Goal: Task Accomplishment & Management: Manage account settings

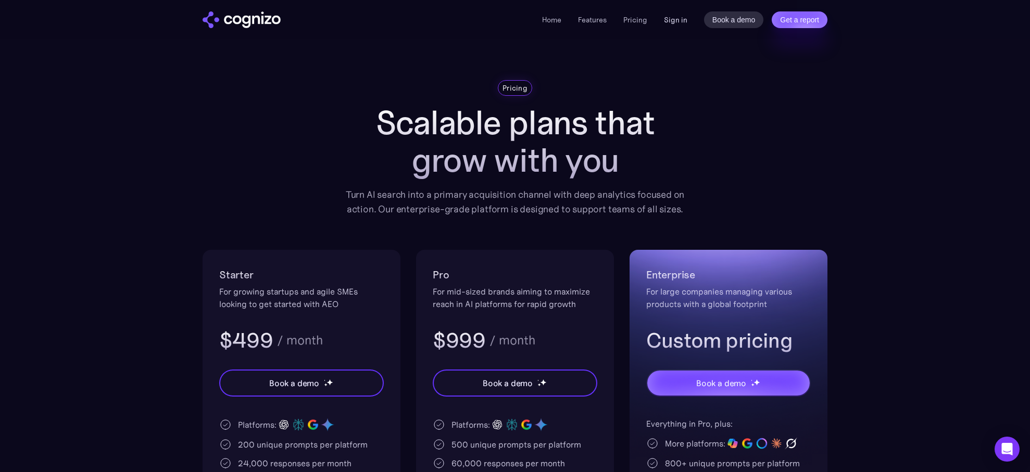
click at [672, 21] on link "Sign in" at bounding box center [675, 20] width 23 height 12
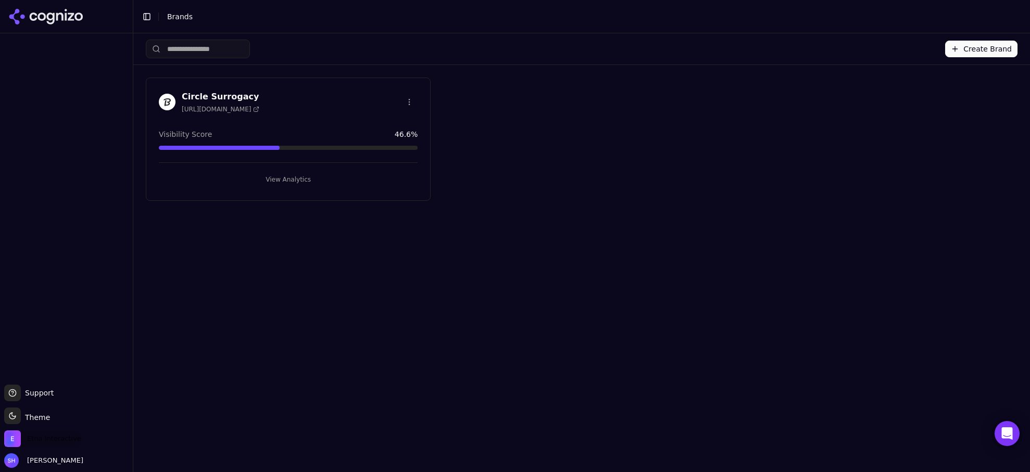
click at [33, 442] on span "Etna Interactive" at bounding box center [54, 438] width 54 height 9
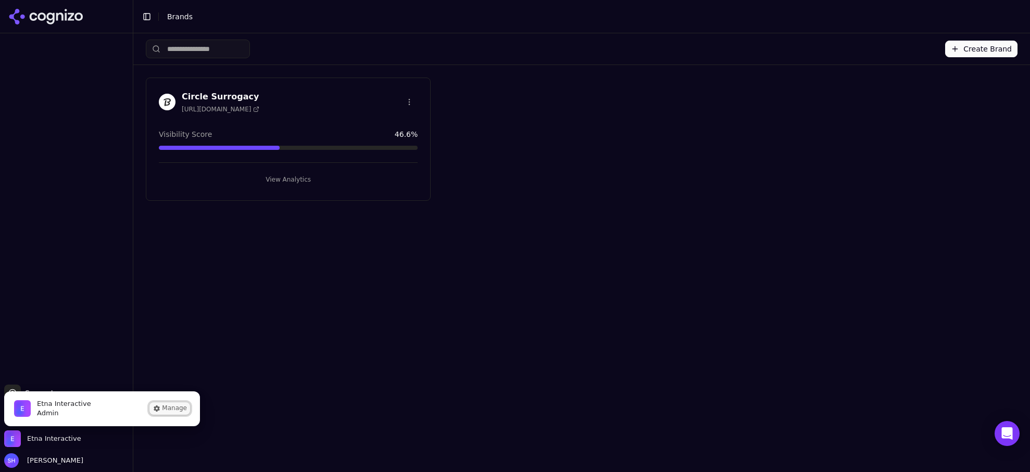
click at [171, 408] on button "Manage" at bounding box center [169, 408] width 41 height 12
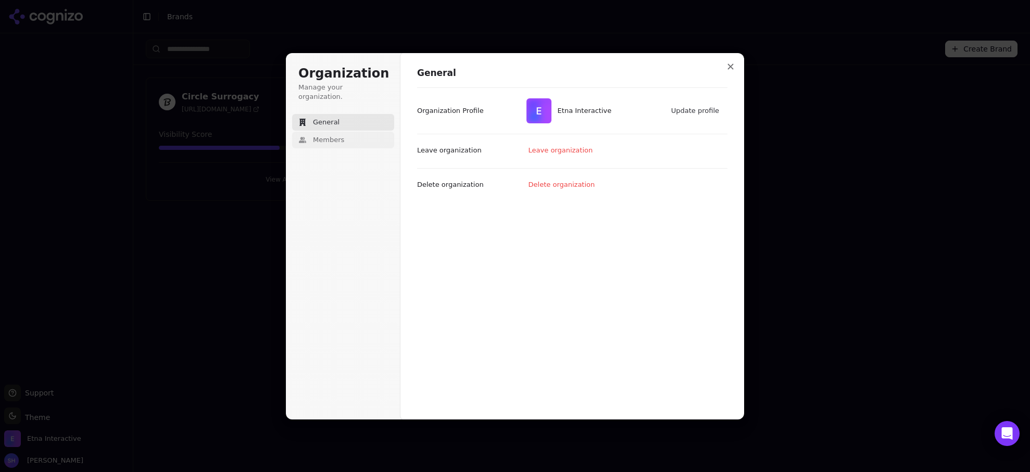
click at [294, 132] on button "Members" at bounding box center [343, 140] width 102 height 17
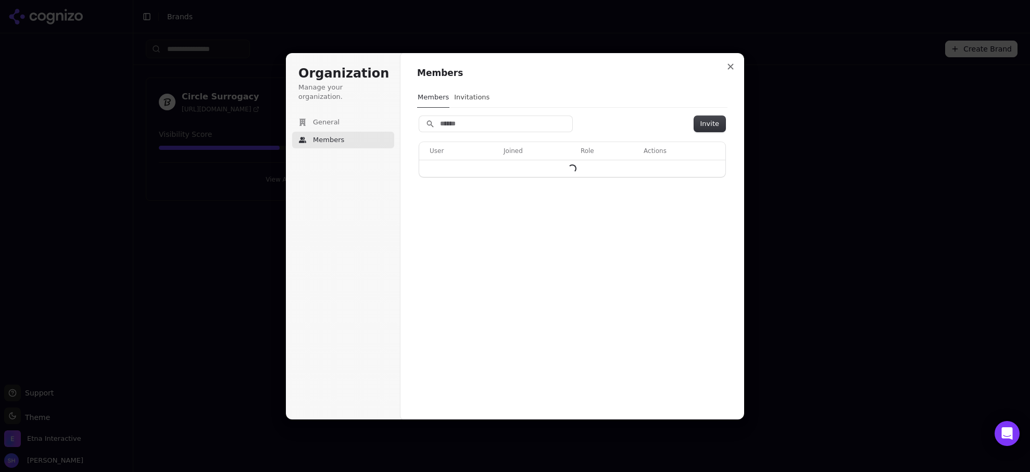
click at [308, 132] on button "Members" at bounding box center [343, 140] width 102 height 17
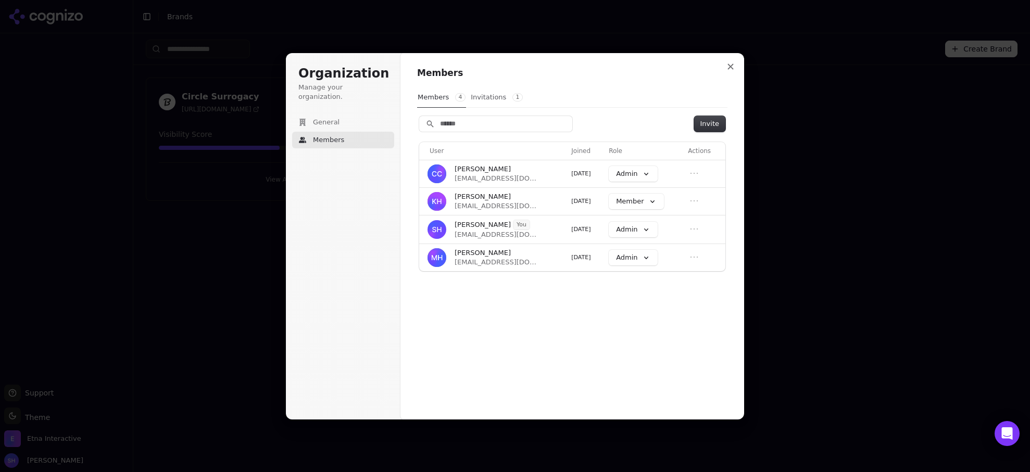
click at [472, 97] on button "Invitations 1" at bounding box center [496, 97] width 53 height 20
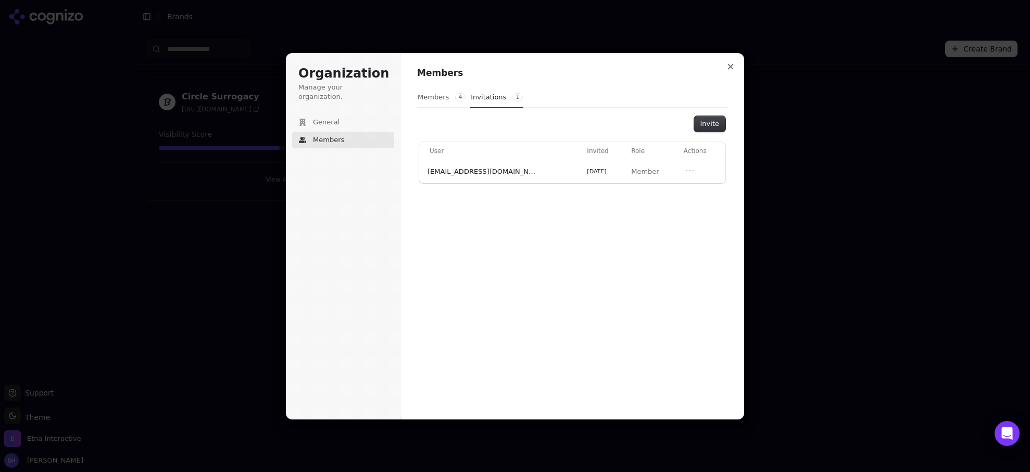
click at [434, 97] on button "Members 4" at bounding box center [441, 97] width 49 height 20
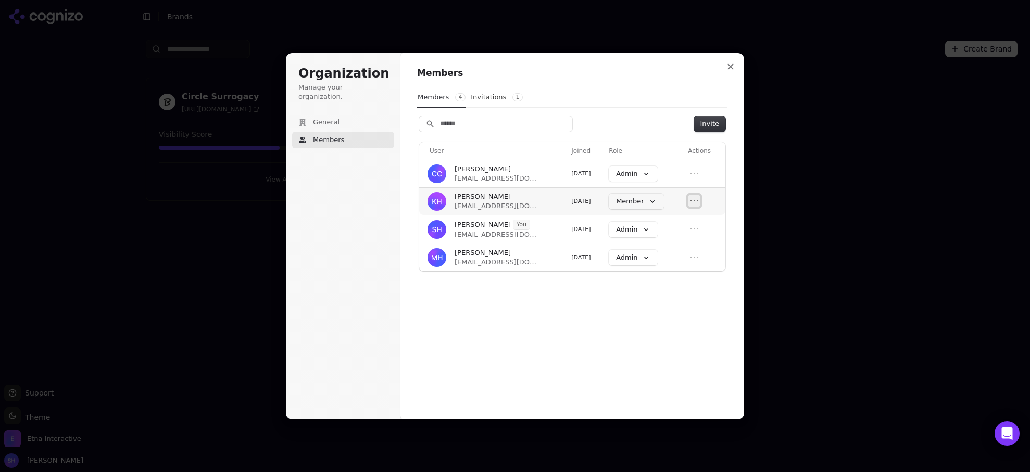
click at [699, 200] on icon "Open menu" at bounding box center [694, 201] width 10 height 10
click at [677, 219] on button "Remove member" at bounding box center [675, 220] width 71 height 14
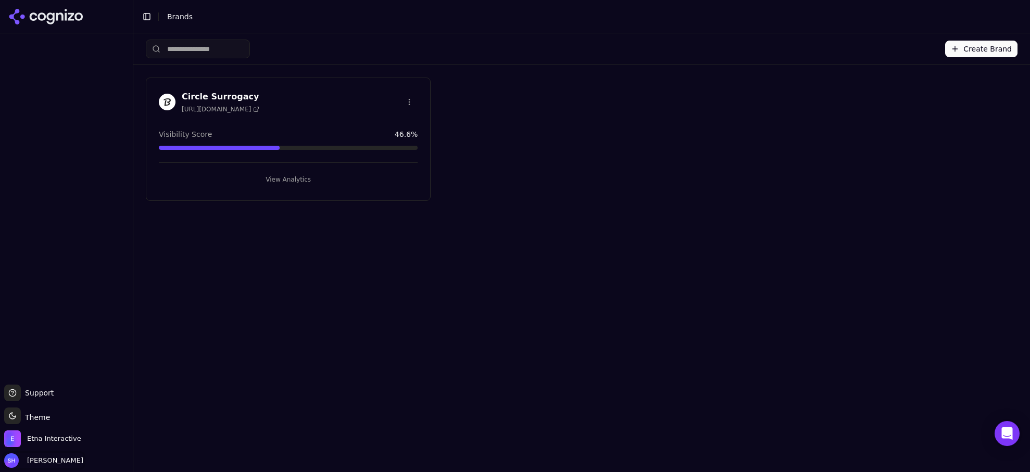
click at [34, 462] on span "[PERSON_NAME]" at bounding box center [53, 460] width 60 height 9
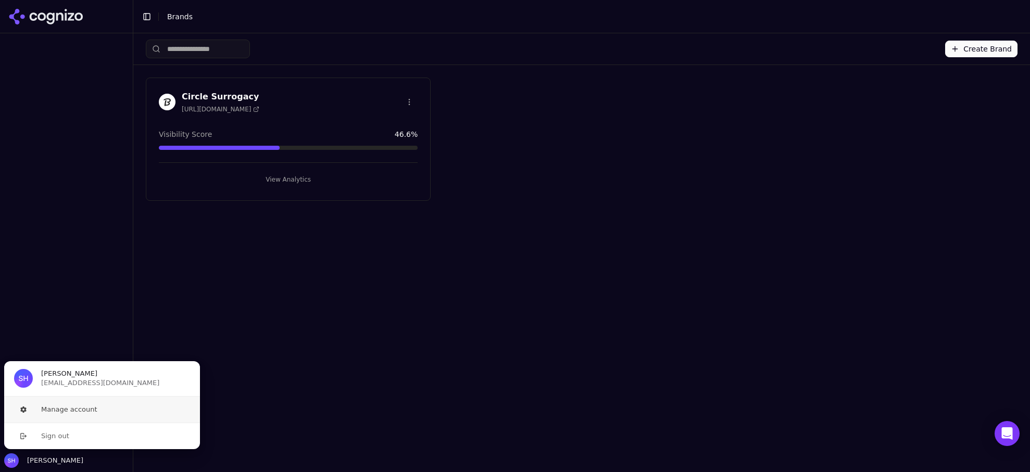
click at [84, 407] on button "Manage account" at bounding box center [102, 410] width 197 height 26
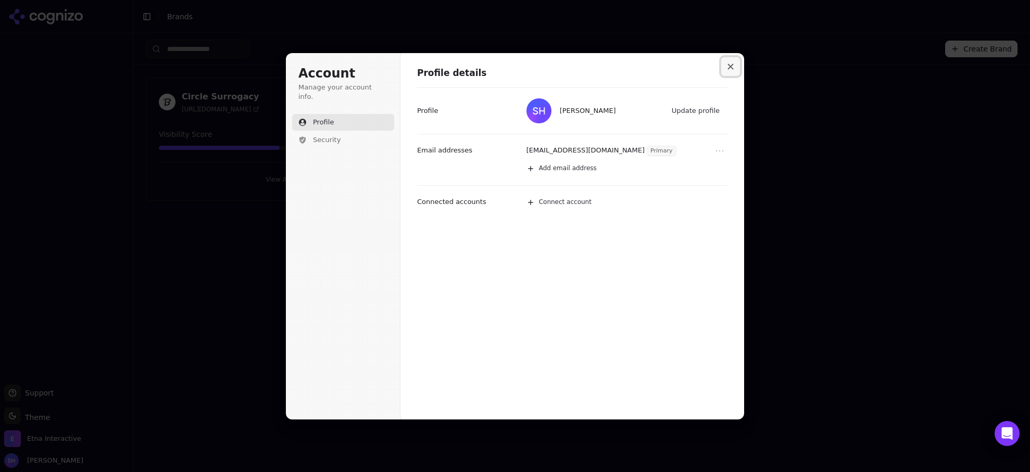
click at [731, 68] on icon "Close modal" at bounding box center [730, 67] width 6 height 6
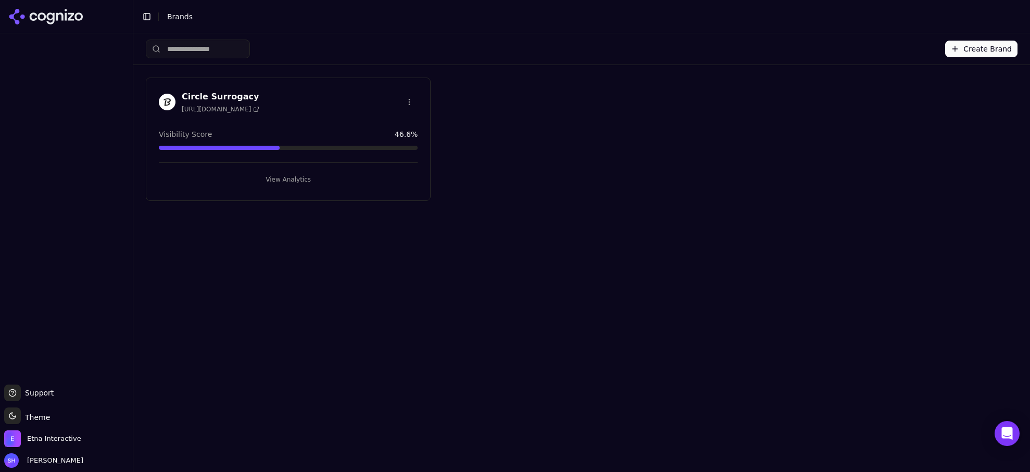
click at [801, 80] on div "Circle Surrogacy [URL][DOMAIN_NAME] Visibility Score 46.6 % View Analytics" at bounding box center [582, 139] width 872 height 123
click at [53, 22] on icon at bounding box center [50, 18] width 8 height 12
click at [34, 389] on span "Support" at bounding box center [37, 393] width 33 height 10
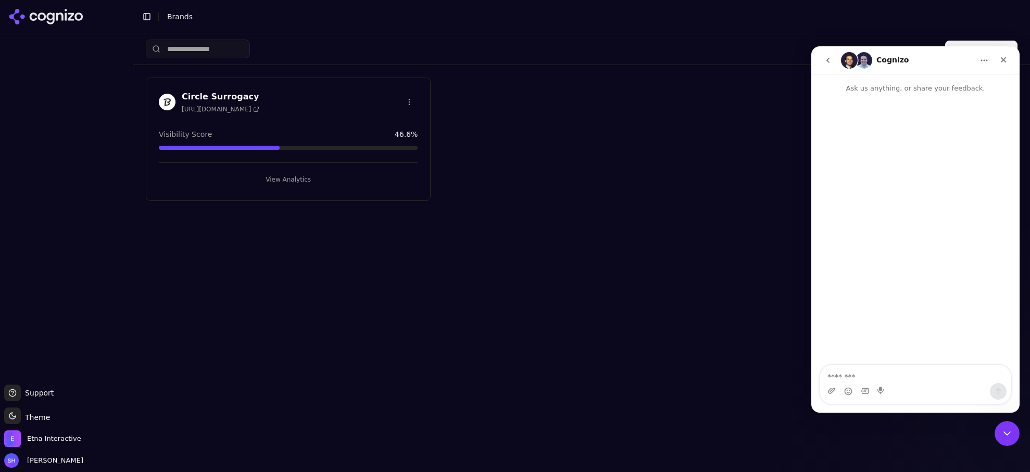
click at [228, 280] on div "Create Brand Circle Surrogacy [URL][DOMAIN_NAME] Visibility Score 46.6 % View A…" at bounding box center [581, 252] width 896 height 439
click at [1002, 58] on icon "Close" at bounding box center [1004, 60] width 6 height 6
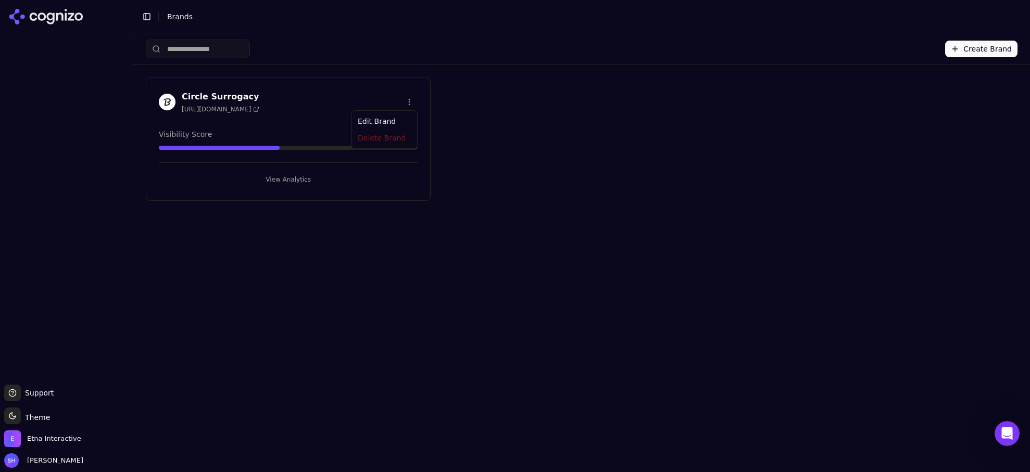
click at [412, 98] on html "Support Support Toggle theme Theme Etna Interactive [PERSON_NAME] Toggle Sideba…" at bounding box center [515, 236] width 1030 height 472
click at [500, 101] on html "Support Support Toggle theme Theme Etna Interactive [PERSON_NAME] Toggle Sideba…" at bounding box center [515, 236] width 1030 height 472
click at [149, 17] on button "Toggle Sidebar" at bounding box center [147, 16] width 15 height 15
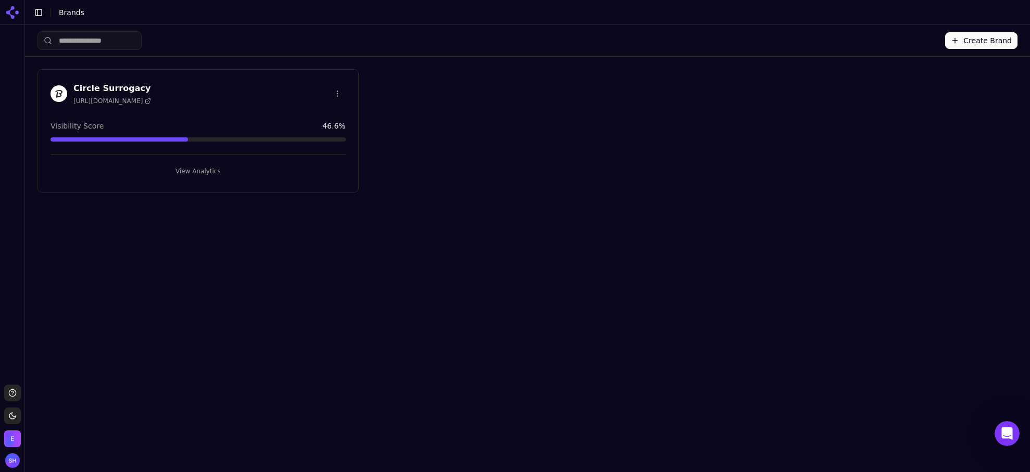
click at [39, 12] on button "Toggle Sidebar" at bounding box center [38, 12] width 15 height 15
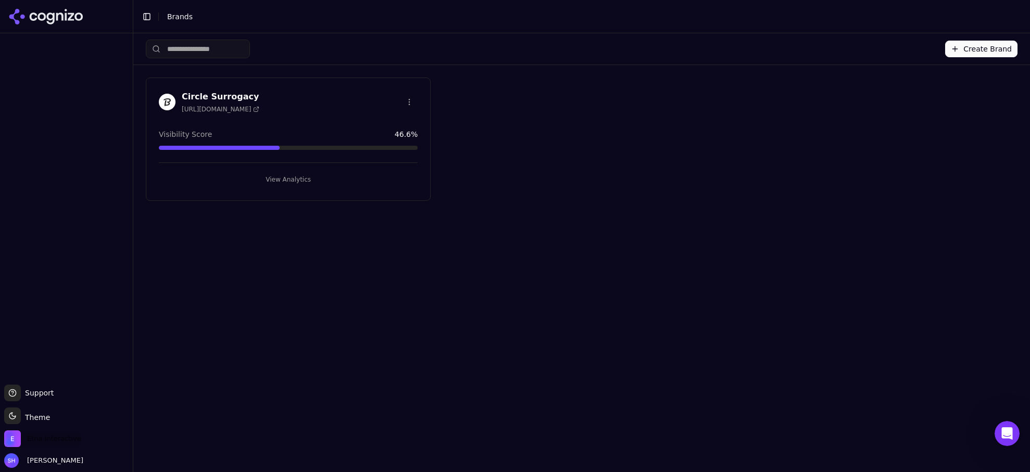
click at [15, 440] on img "Open organization switcher" at bounding box center [12, 439] width 17 height 17
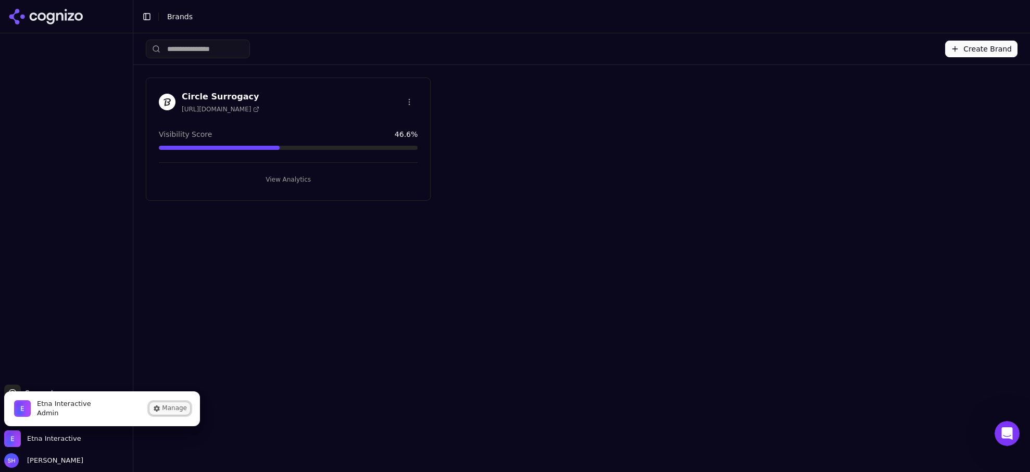
click at [177, 407] on button "Manage" at bounding box center [169, 408] width 41 height 12
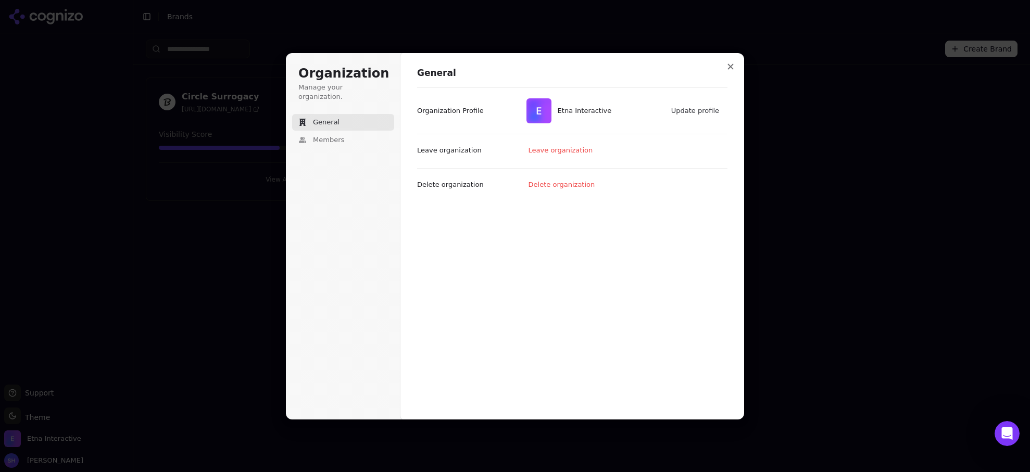
click at [570, 111] on span "Etna Interactive" at bounding box center [585, 110] width 54 height 9
drag, startPoint x: 534, startPoint y: 111, endPoint x: 578, endPoint y: 107, distance: 44.0
click at [536, 111] on img at bounding box center [538, 110] width 25 height 25
click at [725, 65] on button "Close modal" at bounding box center [730, 66] width 19 height 19
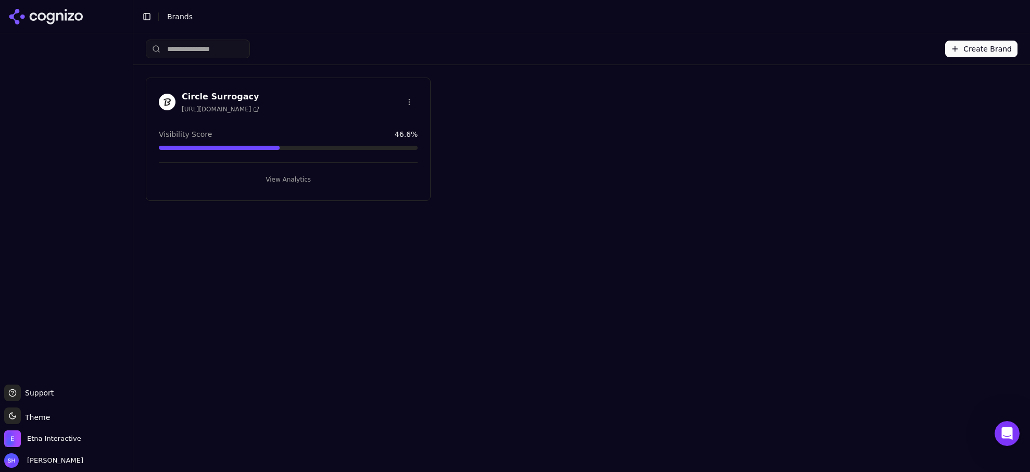
click at [407, 96] on html "Support Support Toggle theme Theme Etna Interactive [PERSON_NAME] Toggle Sideba…" at bounding box center [515, 236] width 1030 height 472
click at [569, 101] on html "Support Support Toggle theme Theme Etna Interactive [PERSON_NAME] Toggle Sideba…" at bounding box center [515, 236] width 1030 height 472
click at [30, 396] on span "Support" at bounding box center [37, 393] width 33 height 10
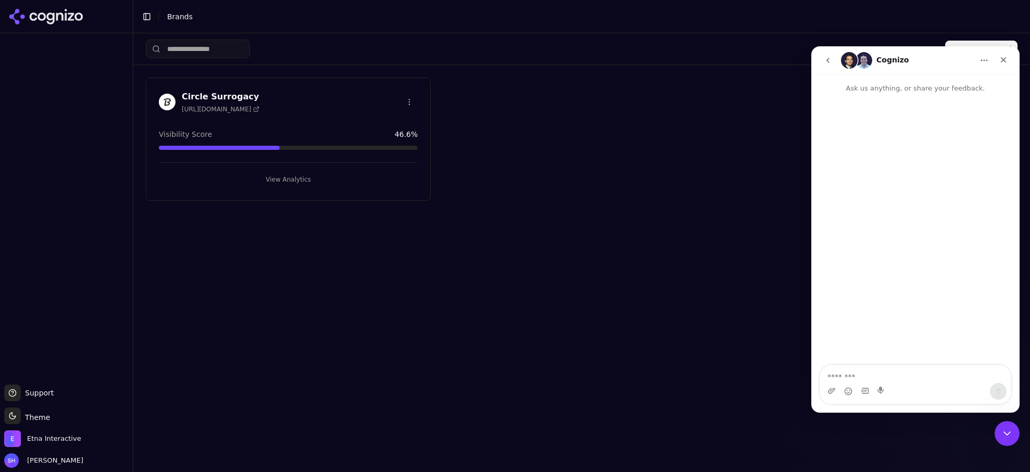
click at [991, 61] on button "Home" at bounding box center [984, 60] width 20 height 20
click at [666, 166] on div "Circle Surrogacy [URL][DOMAIN_NAME] Visibility Score 46.6 % View Analytics" at bounding box center [582, 139] width 872 height 123
click at [997, 60] on div "Close" at bounding box center [1003, 59] width 19 height 19
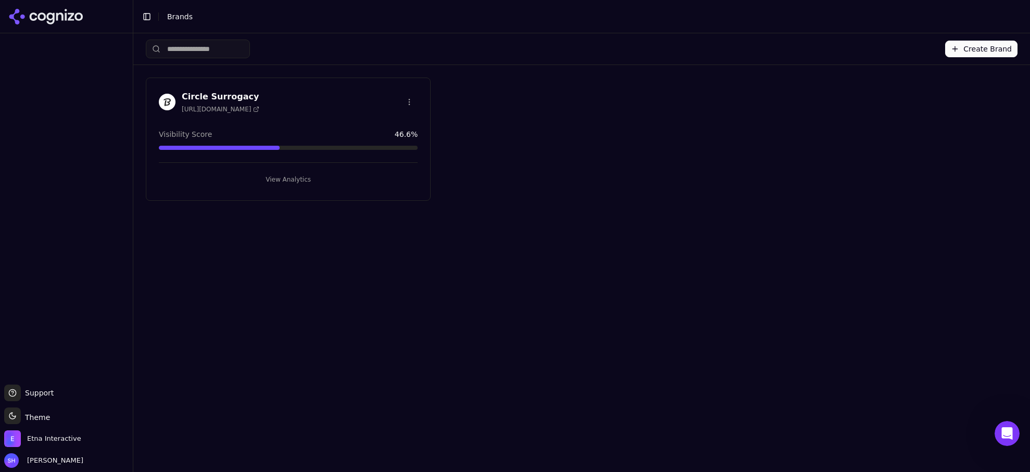
click at [30, 20] on icon at bounding box center [45, 17] width 75 height 16
click at [52, 168] on div at bounding box center [66, 208] width 133 height 343
click at [221, 109] on span "[URL][DOMAIN_NAME]" at bounding box center [221, 109] width 78 height 8
click at [287, 176] on button "View Analytics" at bounding box center [288, 179] width 259 height 17
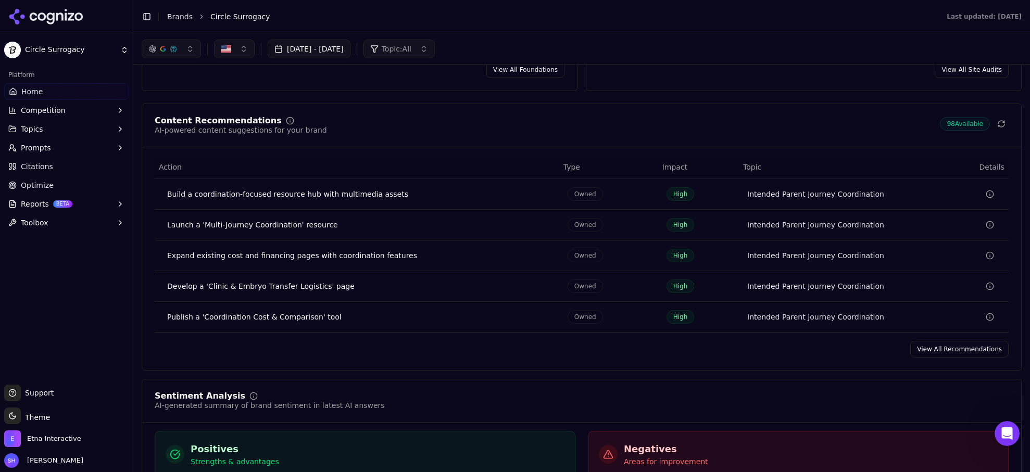
scroll to position [1115, 0]
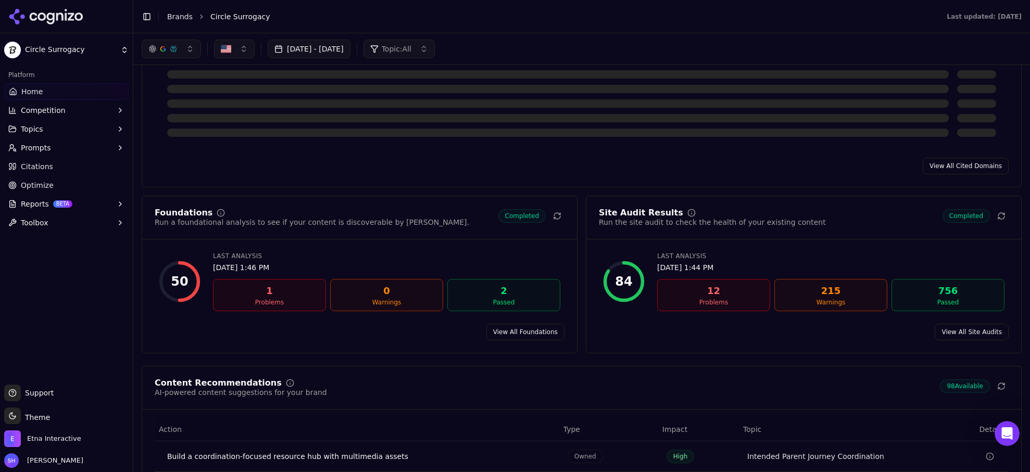
click at [271, 292] on div "1" at bounding box center [270, 291] width 104 height 15
click at [252, 298] on div "1" at bounding box center [270, 291] width 104 height 15
click at [679, 296] on div "12" at bounding box center [714, 291] width 104 height 15
click at [706, 289] on div "12" at bounding box center [714, 291] width 104 height 15
drag, startPoint x: 730, startPoint y: 291, endPoint x: 712, endPoint y: 289, distance: 18.8
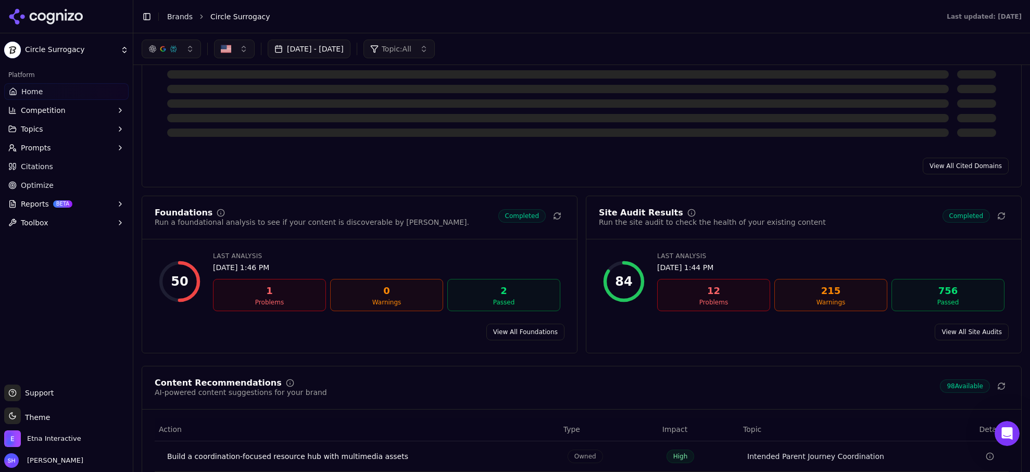
click at [730, 290] on div "12" at bounding box center [714, 291] width 104 height 15
click at [712, 288] on div "12" at bounding box center [714, 291] width 104 height 15
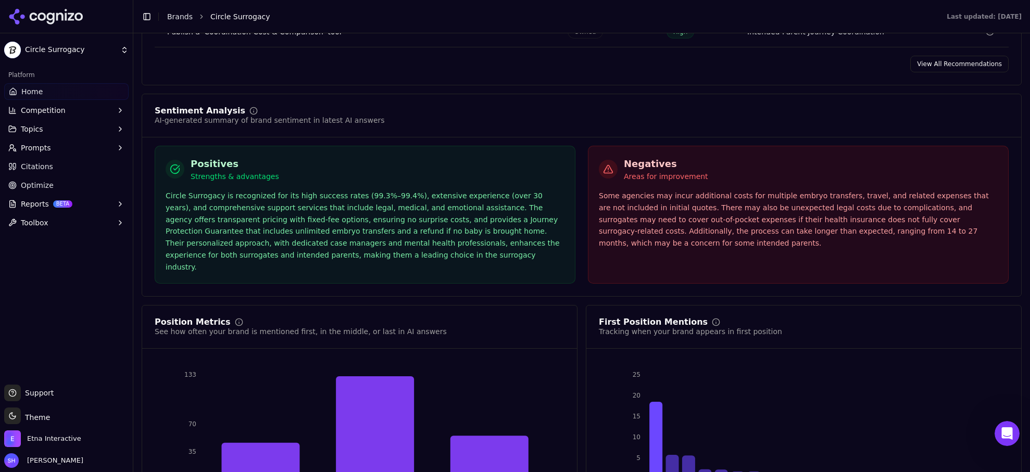
scroll to position [1877, 0]
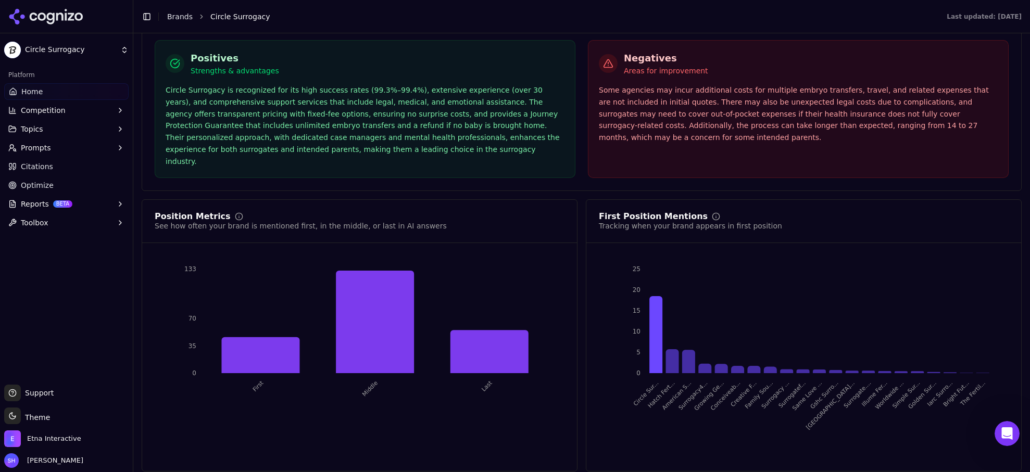
click at [103, 47] on html "Circle Surrogacy Platform Home Competition Topics Prompts Citations Optimize Re…" at bounding box center [515, 236] width 1030 height 472
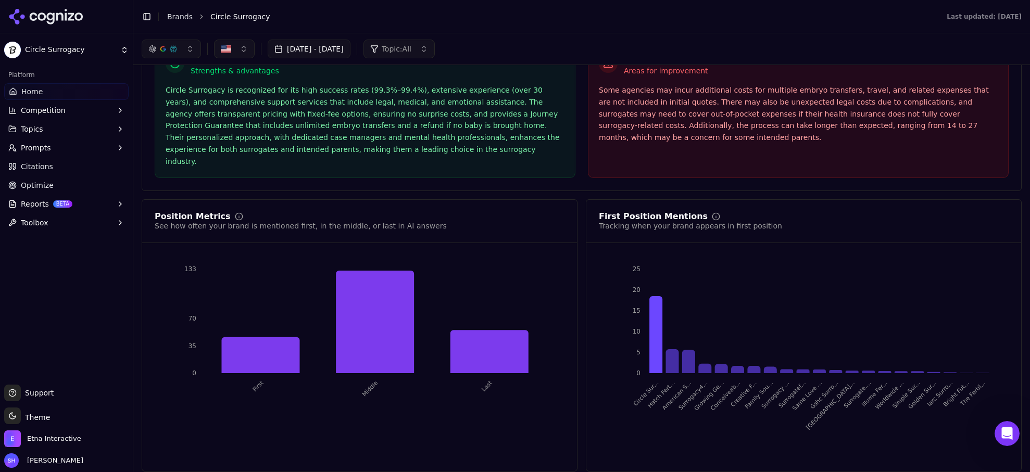
click at [103, 47] on html "Circle Surrogacy Platform Home Competition Topics Prompts Citations Optimize Re…" at bounding box center [515, 236] width 1030 height 472
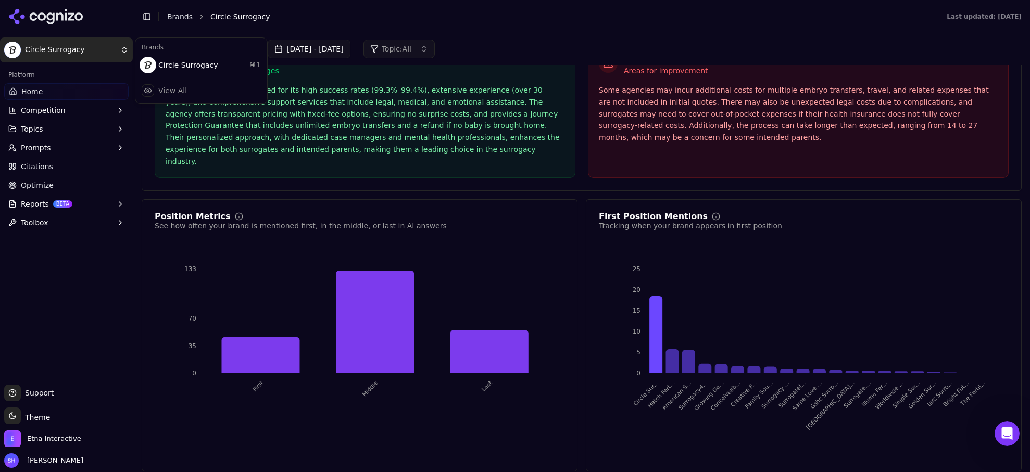
click at [103, 47] on html "Circle Surrogacy Platform Home Competition Topics Prompts Citations Optimize Re…" at bounding box center [515, 236] width 1030 height 472
click at [153, 93] on div at bounding box center [148, 90] width 12 height 12
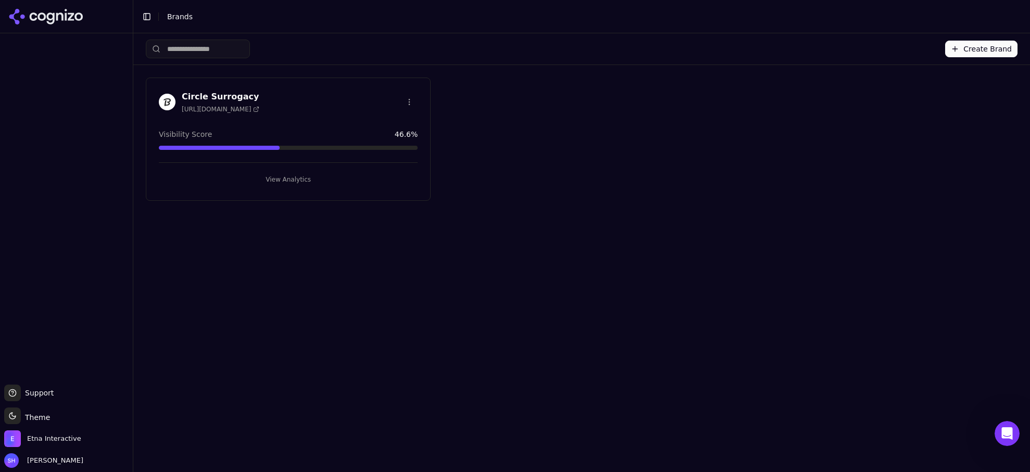
click at [61, 18] on icon at bounding box center [45, 17] width 75 height 16
click at [587, 64] on div "Create Brand" at bounding box center [582, 48] width 872 height 31
click at [1006, 430] on icon "Open Intercom Messenger" at bounding box center [1005, 432] width 7 height 8
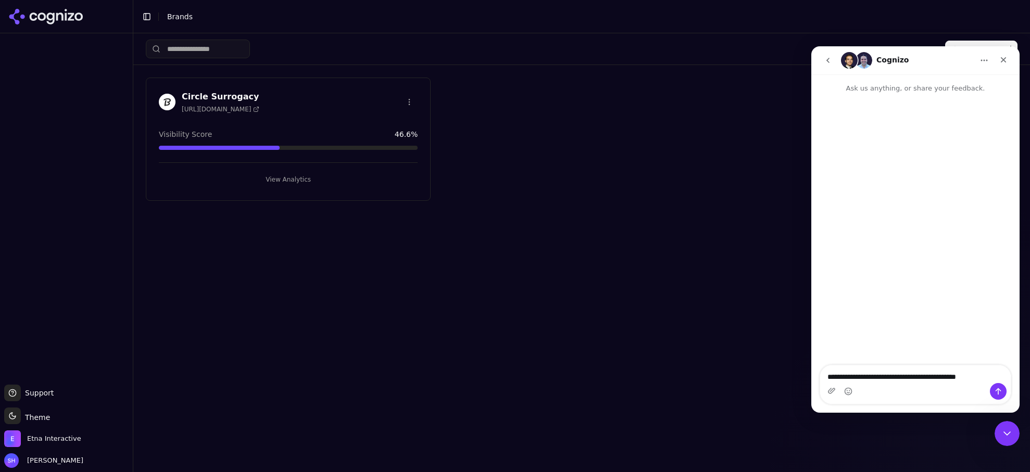
type textarea "**********"
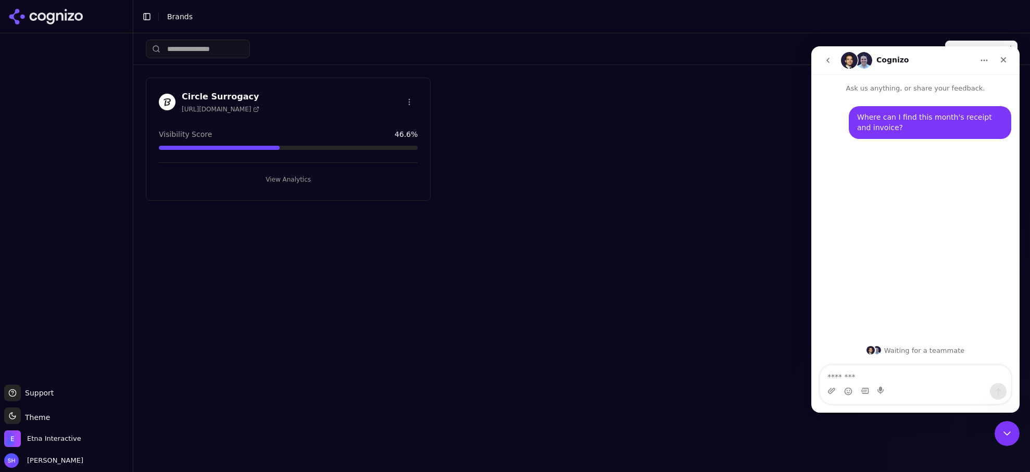
click at [848, 62] on img "Intercom messenger" at bounding box center [849, 60] width 17 height 17
click at [862, 62] on img "Intercom messenger" at bounding box center [863, 60] width 17 height 17
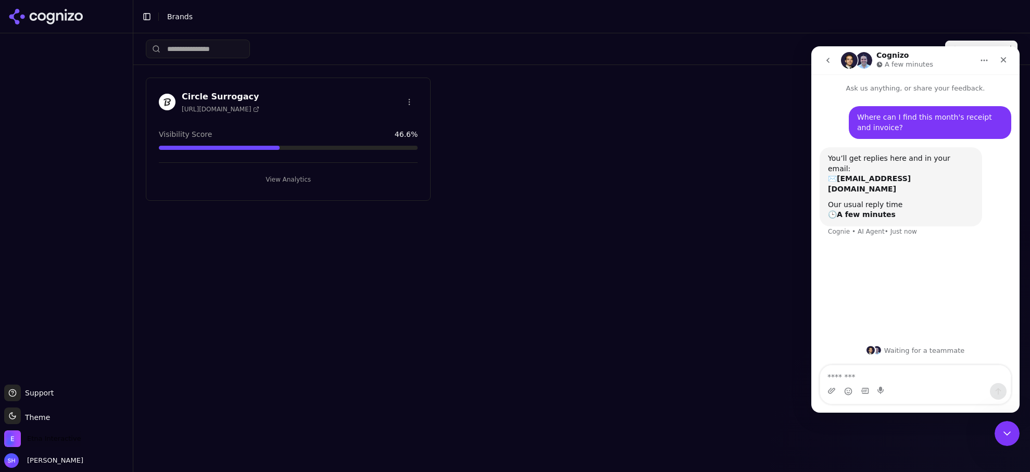
click at [40, 441] on span "Etna Interactive" at bounding box center [54, 438] width 54 height 9
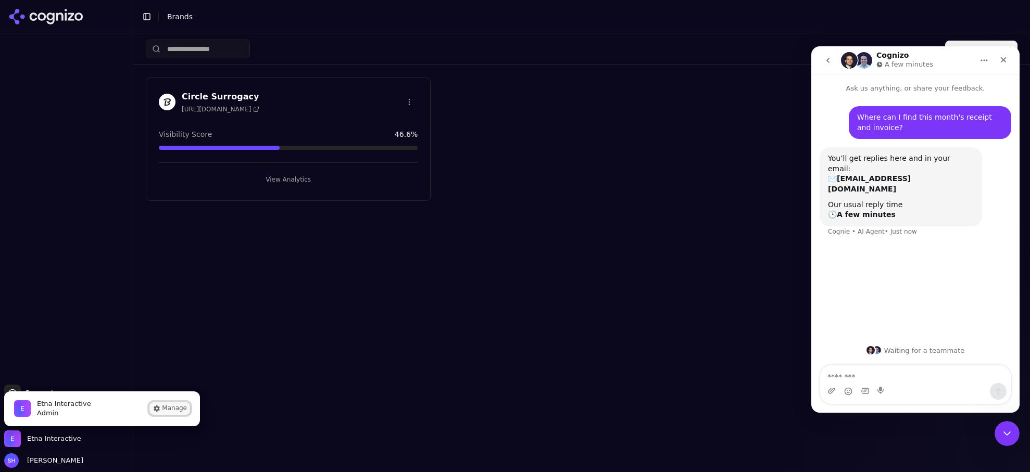
click at [166, 412] on button "Manage" at bounding box center [169, 408] width 41 height 12
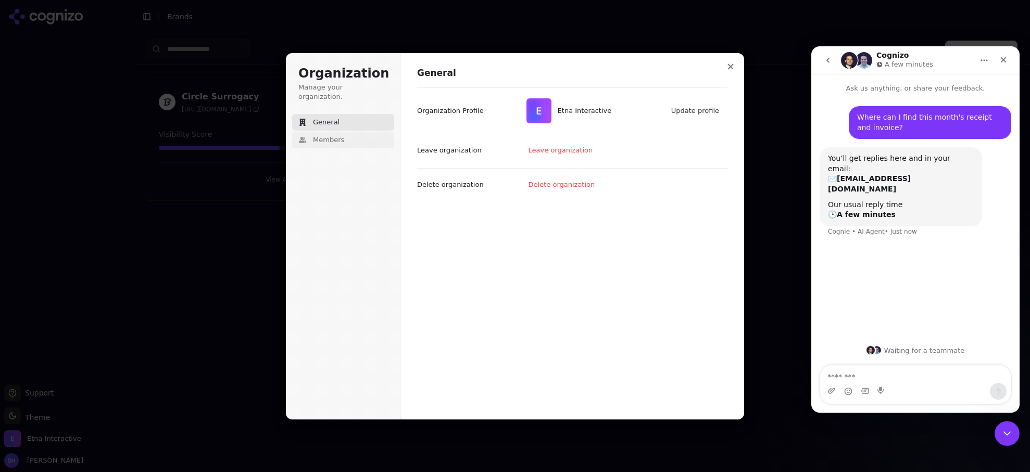
click at [320, 135] on span "Members" at bounding box center [328, 139] width 31 height 9
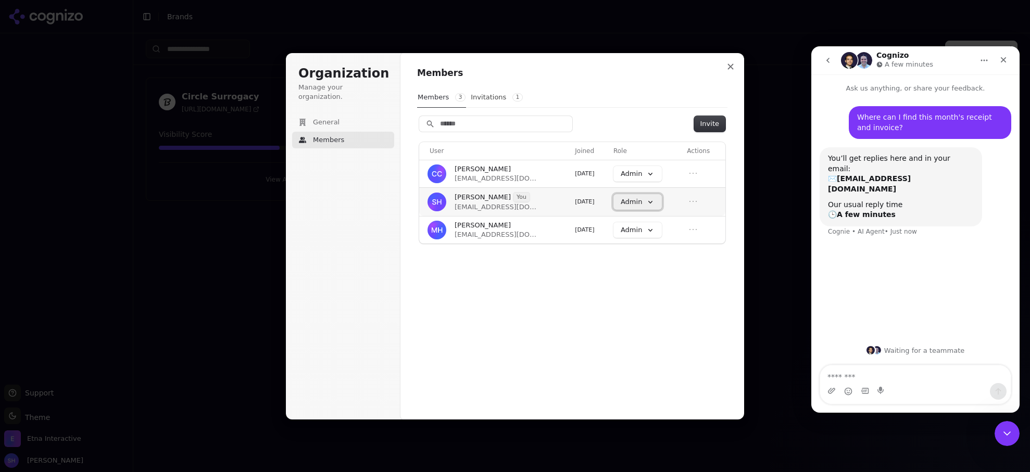
click at [658, 206] on button "Admin" at bounding box center [637, 202] width 48 height 16
click at [696, 203] on icon "Open menu" at bounding box center [693, 201] width 10 height 10
click at [696, 203] on icon "Close menu" at bounding box center [693, 201] width 10 height 10
click at [698, 169] on icon "Open menu" at bounding box center [693, 173] width 10 height 10
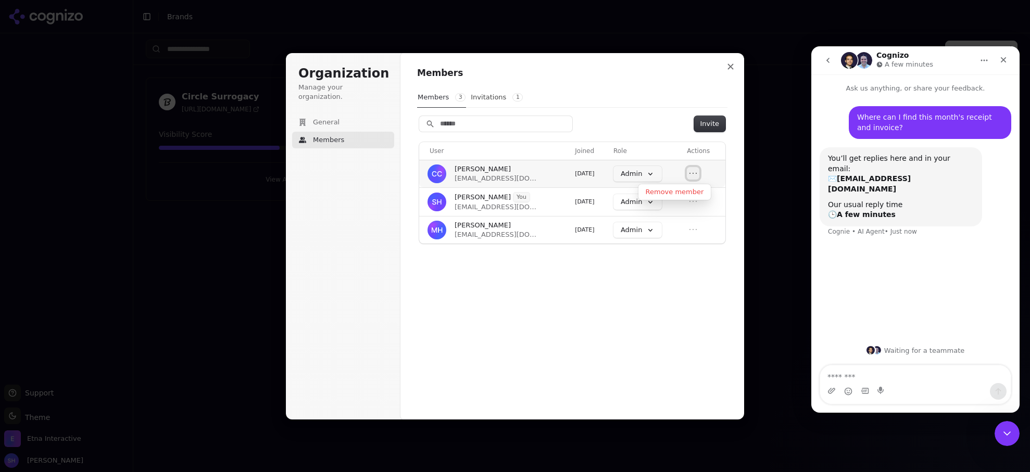
click at [698, 169] on icon "Close menu" at bounding box center [693, 173] width 10 height 10
click at [696, 229] on icon "Open menu" at bounding box center [693, 229] width 10 height 10
click at [696, 229] on icon "Close menu" at bounding box center [693, 229] width 10 height 10
click at [333, 118] on span "General" at bounding box center [326, 122] width 27 height 9
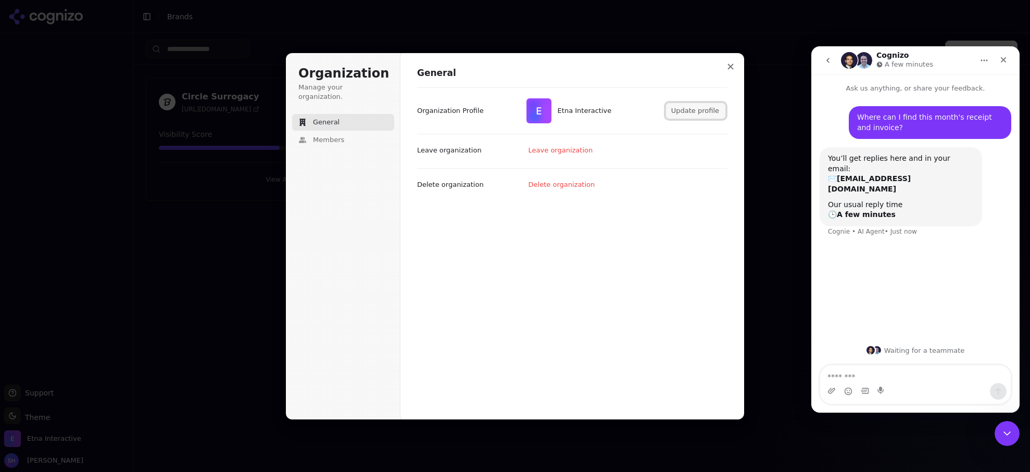
click at [702, 112] on button "Update profile" at bounding box center [695, 111] width 59 height 16
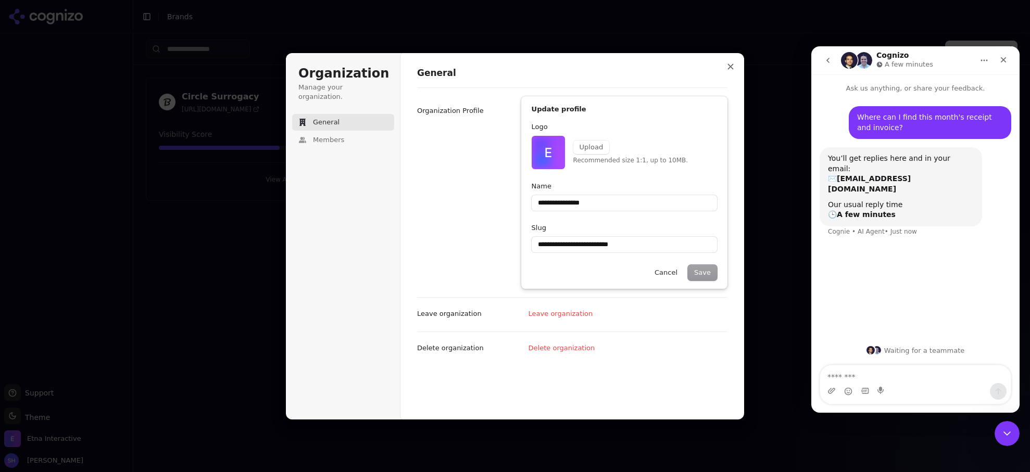
type input "**********"
click at [332, 118] on span "General" at bounding box center [326, 122] width 27 height 9
click at [677, 274] on button "Cancel" at bounding box center [665, 273] width 35 height 16
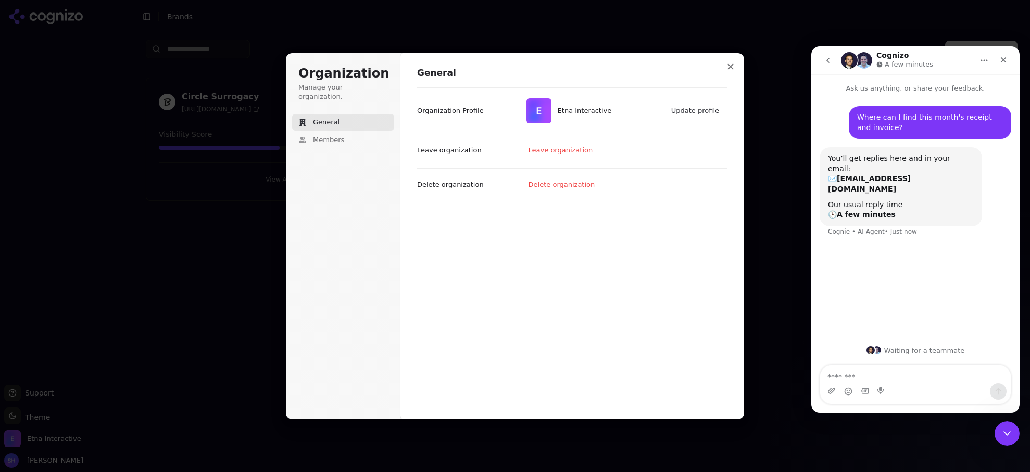
click at [454, 112] on p "Organization Profile" at bounding box center [450, 110] width 67 height 9
click at [554, 115] on span "Etna Interactive" at bounding box center [568, 110] width 85 height 25
click at [570, 112] on span "Etna Interactive" at bounding box center [585, 110] width 54 height 9
click at [542, 112] on img at bounding box center [538, 110] width 25 height 25
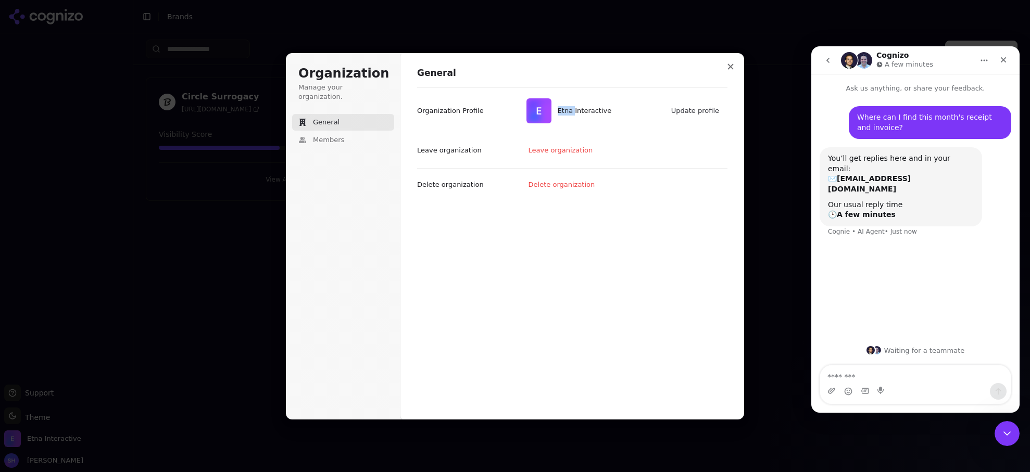
click at [542, 112] on img at bounding box center [538, 110] width 25 height 25
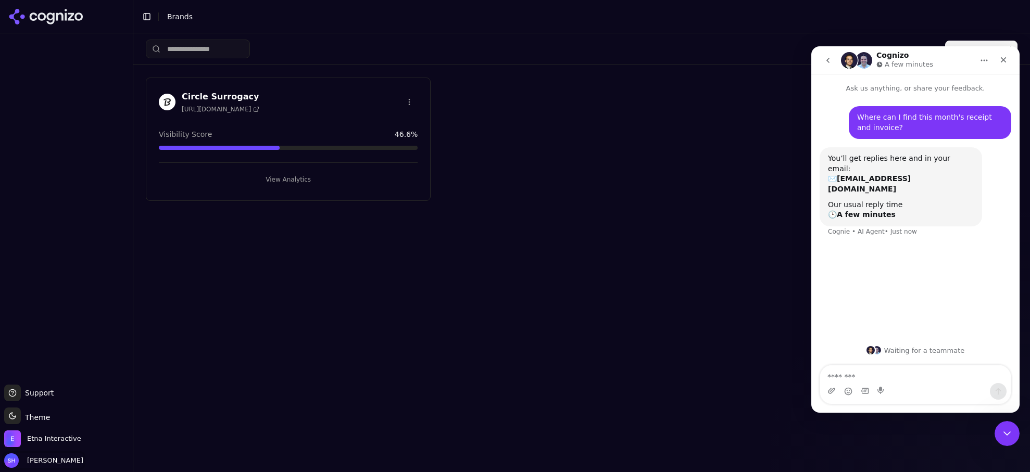
click at [42, 460] on span "[PERSON_NAME]" at bounding box center [53, 460] width 60 height 9
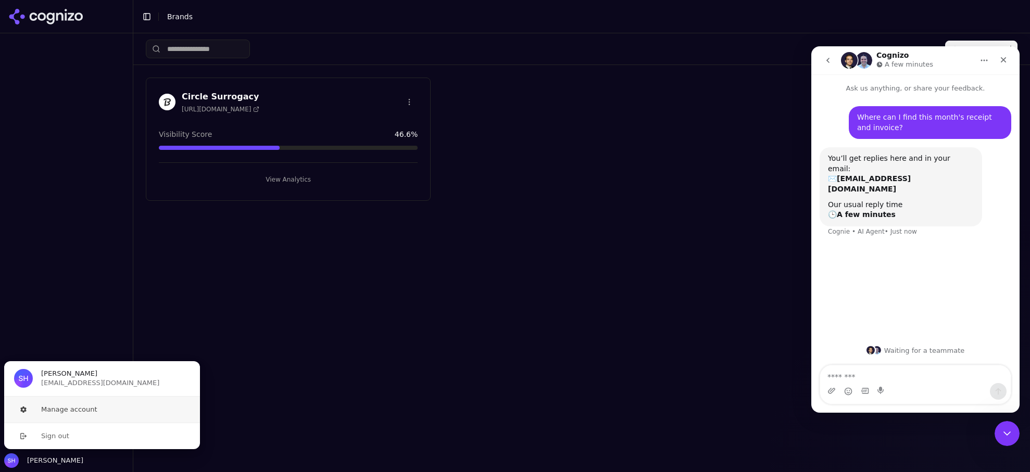
click at [59, 409] on button "Manage account" at bounding box center [102, 410] width 197 height 26
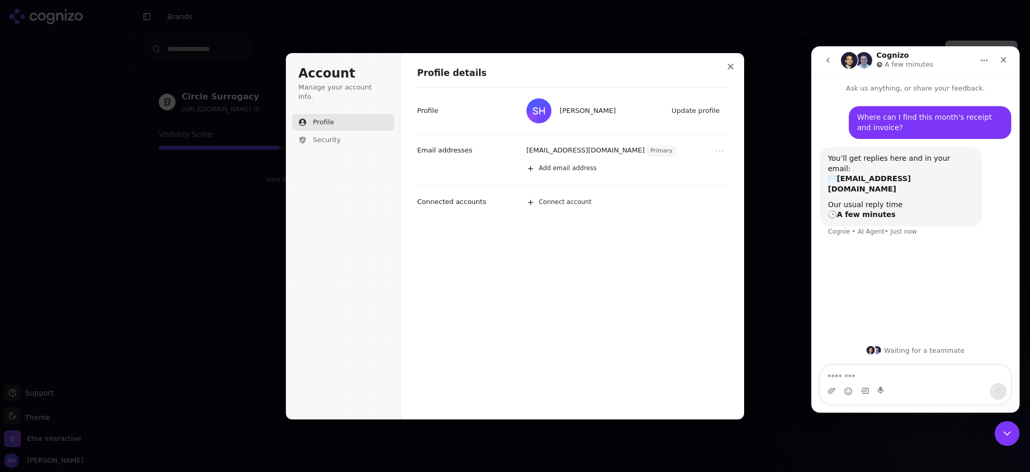
click at [344, 114] on button "Profile" at bounding box center [343, 122] width 102 height 17
click at [728, 151] on div "[EMAIL_ADDRESS][DOMAIN_NAME] Primary" at bounding box center [624, 151] width 207 height 17
click at [725, 151] on icon "Open menu" at bounding box center [719, 151] width 10 height 10
click at [725, 151] on icon "Close menu" at bounding box center [719, 151] width 10 height 10
drag, startPoint x: 523, startPoint y: 109, endPoint x: 511, endPoint y: 109, distance: 11.5
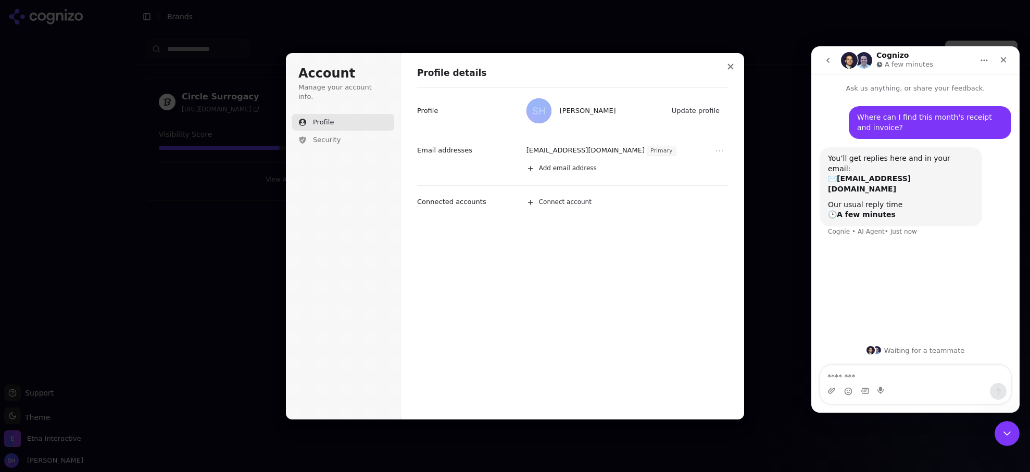
click at [521, 109] on div "[PERSON_NAME] Update profile Profile" at bounding box center [572, 110] width 311 height 46
click at [328, 135] on span "Security" at bounding box center [327, 139] width 28 height 9
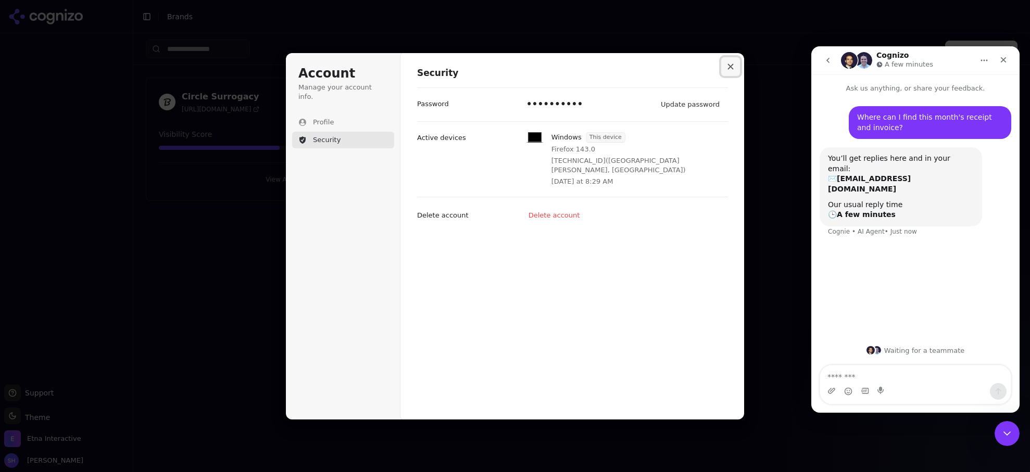
click at [730, 71] on button "Close modal" at bounding box center [730, 66] width 19 height 19
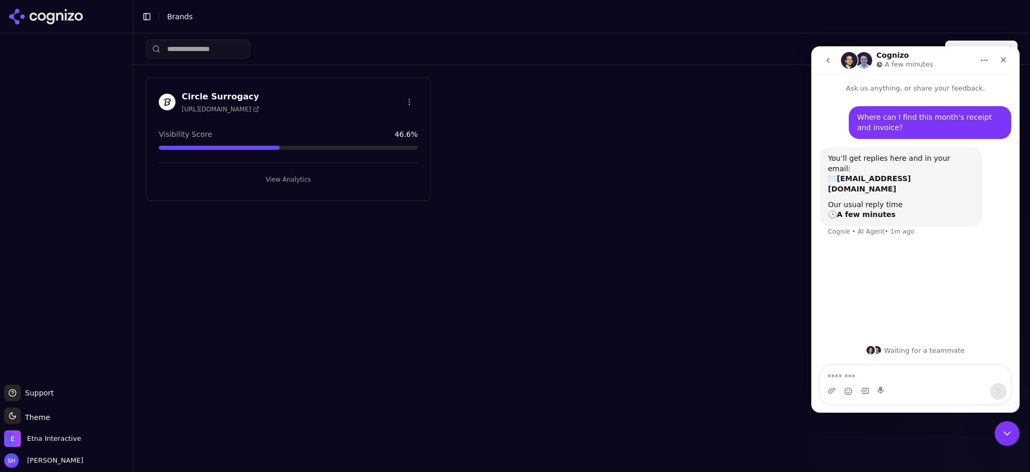
click at [560, 245] on div "Create Brand Circle Surrogacy [URL][DOMAIN_NAME] Visibility Score 46.6 % View A…" at bounding box center [581, 252] width 896 height 439
